Goal: Task Accomplishment & Management: Use online tool/utility

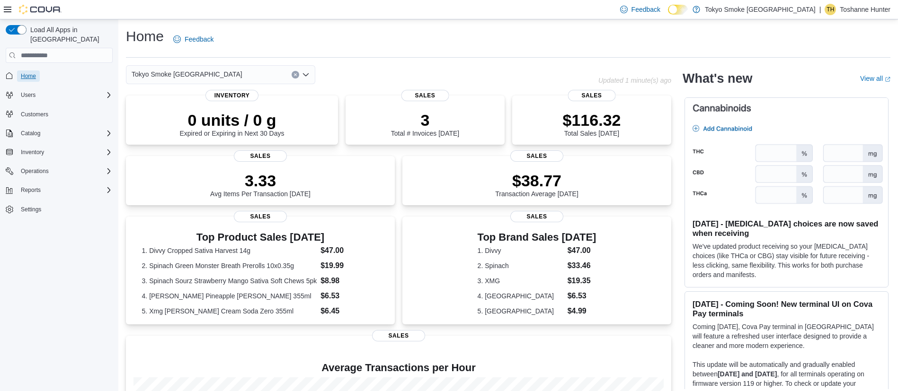
click at [28, 72] on span "Home" at bounding box center [28, 76] width 15 height 8
click at [26, 168] on span "Operations" at bounding box center [35, 172] width 28 height 8
click at [36, 168] on span "Operations" at bounding box center [35, 172] width 28 height 8
click at [31, 186] on span "Reports" at bounding box center [31, 190] width 20 height 8
click at [35, 185] on span "Reports" at bounding box center [31, 190] width 20 height 11
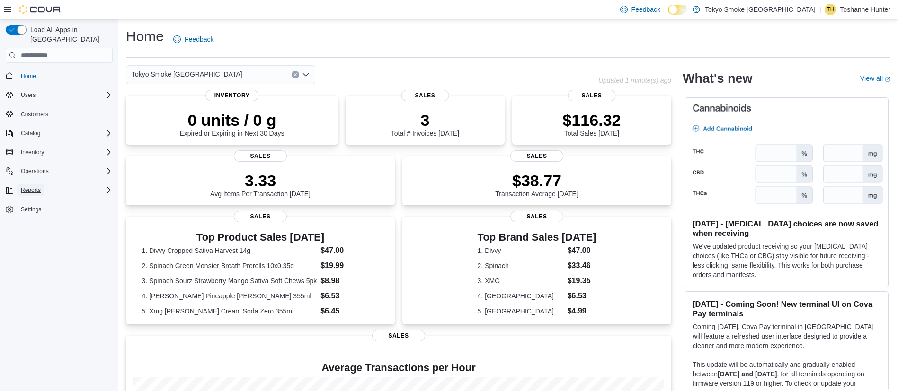
click at [30, 186] on span "Reports" at bounding box center [31, 190] width 20 height 8
click at [25, 226] on span "Reports" at bounding box center [27, 230] width 20 height 8
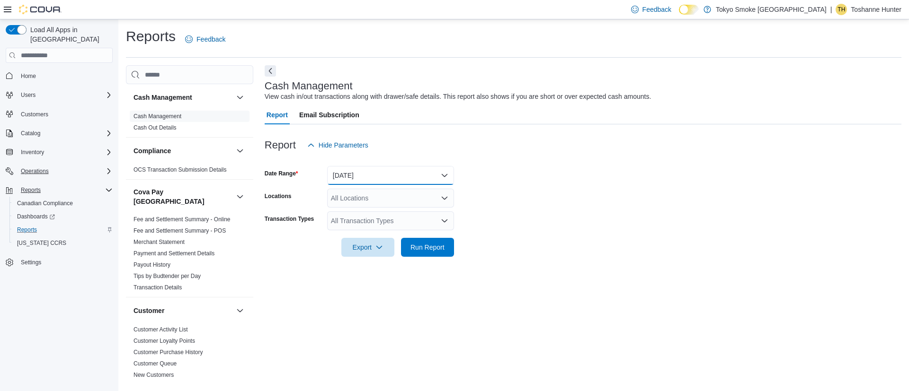
click at [366, 177] on button "[DATE]" at bounding box center [390, 175] width 127 height 19
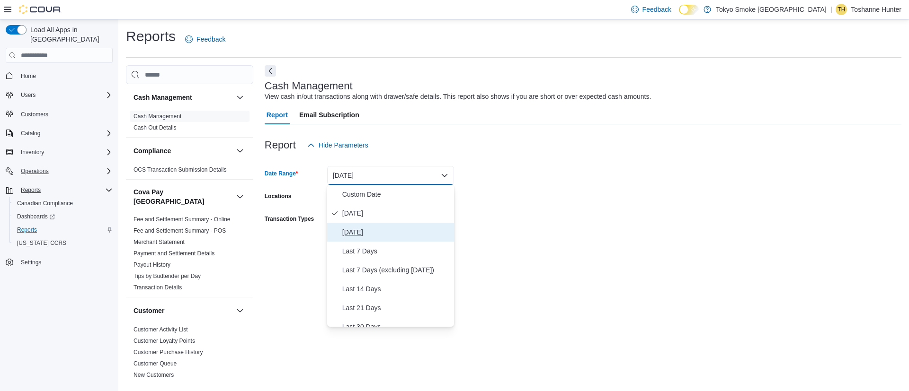
click at [363, 234] on span "[DATE]" at bounding box center [396, 232] width 108 height 11
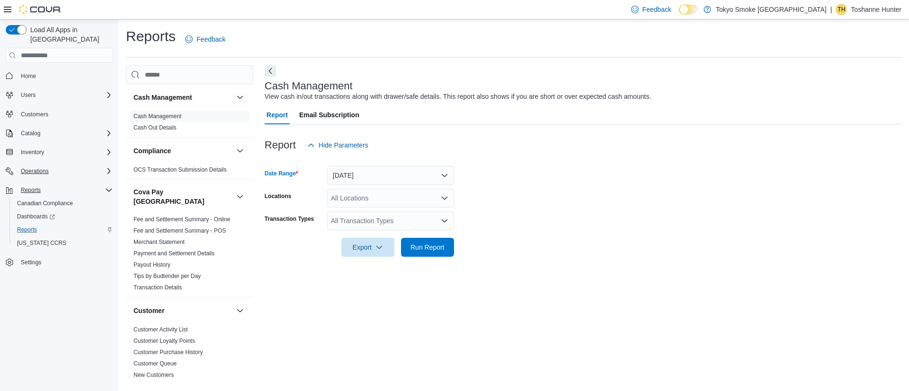
click at [374, 202] on div "All Locations" at bounding box center [390, 198] width 127 height 19
type input "**"
click at [373, 217] on span "[STREET_ADDRESS]" at bounding box center [384, 214] width 65 height 9
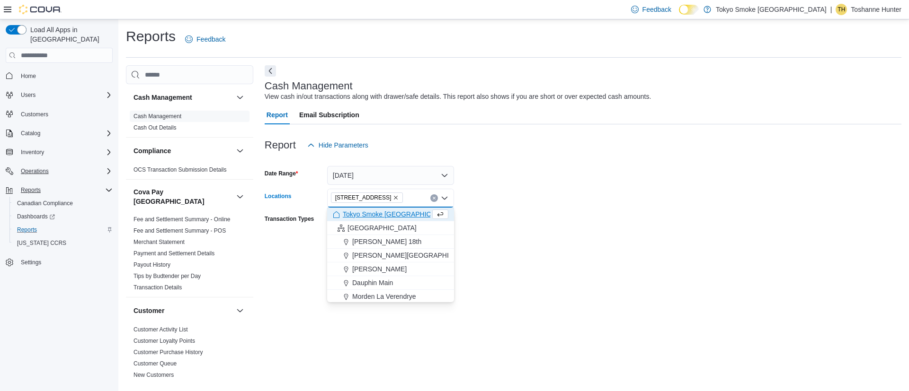
click at [513, 199] on form "Date Range [DATE] Locations [STREET_ADDRESS] Selected. [STREET_ADDRESS] Press B…" at bounding box center [583, 206] width 636 height 102
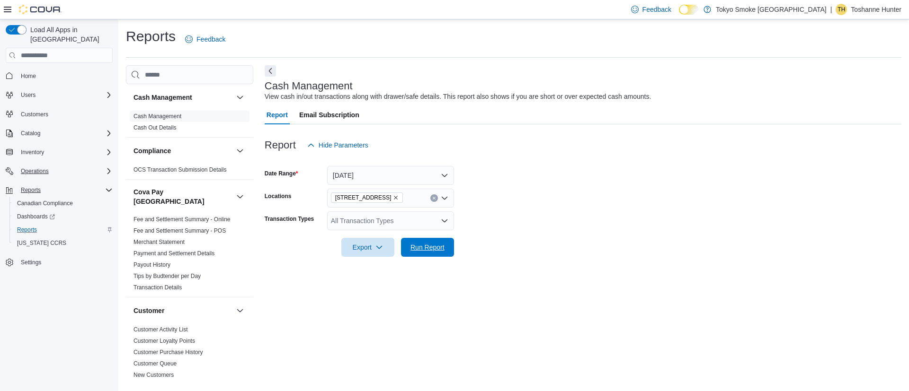
drag, startPoint x: 421, startPoint y: 250, endPoint x: 419, endPoint y: 235, distance: 14.8
click at [420, 249] on span "Run Report" at bounding box center [427, 247] width 34 height 9
